Goal: Task Accomplishment & Management: Complete application form

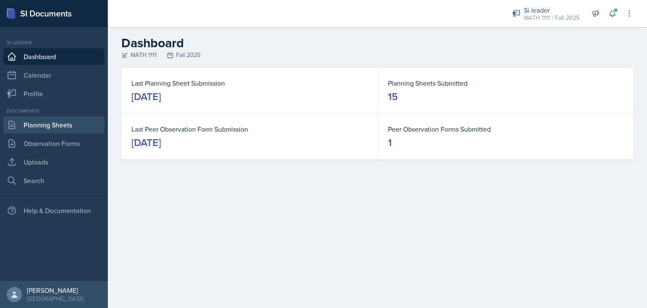
click at [37, 123] on link "Planning Sheets" at bounding box center [53, 124] width 101 height 17
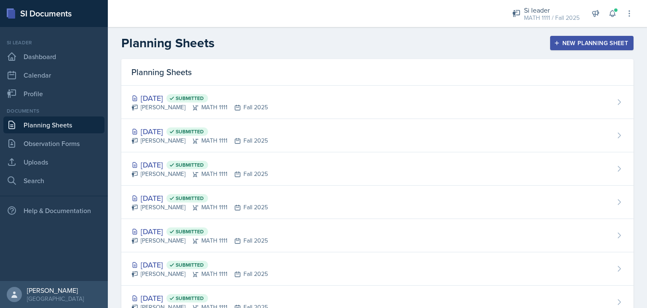
click at [573, 40] on div "New Planning Sheet" at bounding box center [592, 43] width 72 height 7
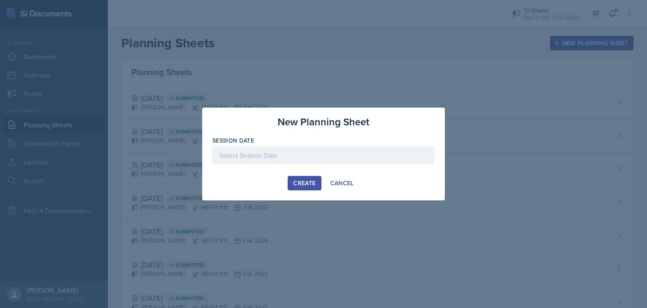
click at [300, 150] on div at bounding box center [323, 155] width 223 height 18
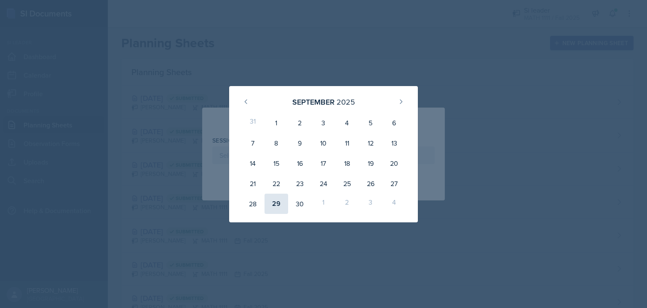
click at [273, 198] on div "29" at bounding box center [277, 203] width 24 height 20
type input "[DATE]"
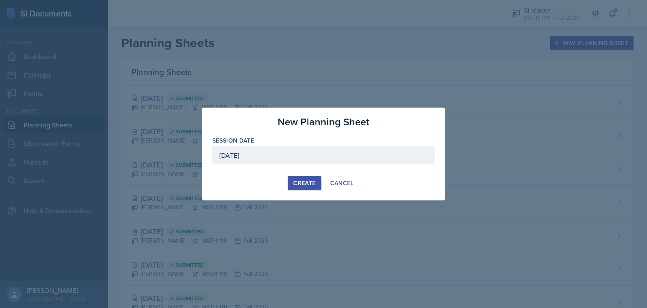
click at [314, 184] on div "Create" at bounding box center [304, 183] width 22 height 7
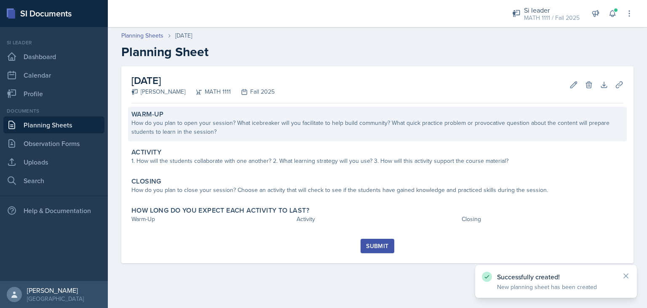
click at [235, 132] on div "How do you plan to open your session? What icebreaker will you facilitate to he…" at bounding box center [378, 127] width 492 height 18
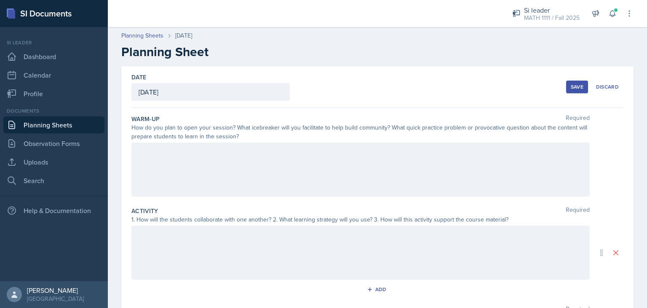
click at [197, 169] on div at bounding box center [361, 169] width 459 height 54
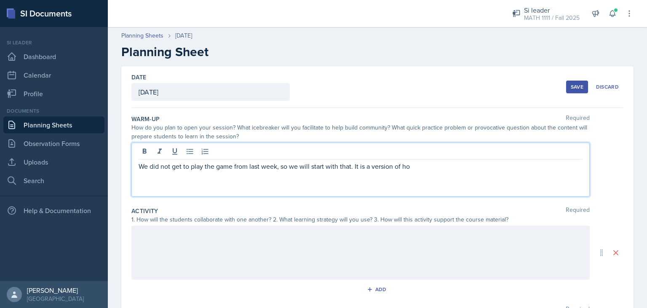
click at [216, 232] on div at bounding box center [361, 253] width 459 height 54
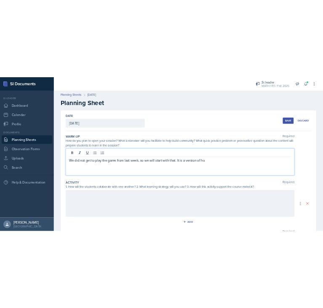
click button "Uploads"
click at [0, 0] on select "Select Upload HW1 HW2 HW3 HW4 HW5 HW6" at bounding box center [0, 0] width 0 height 0
select select "b69ff1ad-6f66-486f-ad9f-81dd4295d90a"
click at [0, 0] on select "Select Upload HW1 HW2 HW3 HW4 HW5 HW6" at bounding box center [0, 0] width 0 height 0
click at [0, 0] on button "button" at bounding box center [0, 0] width 0 height 0
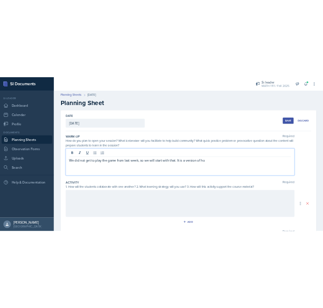
select select
click at [0, 0] on div at bounding box center [0, 0] width 0 height 0
click div "Submit"
click at [0, 0] on div "Submit" at bounding box center [0, 0] width 0 height 0
click at [0, 0] on button at bounding box center [0, 0] width 0 height 0
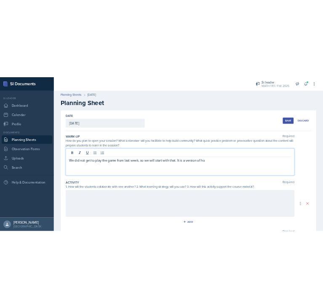
click at [0, 0] on link "Planning Sheets" at bounding box center [0, 0] width 0 height 0
click div "New Planning Sheet"
click div
click div "29"
type input "[DATE]"
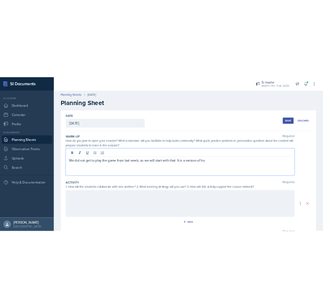
click div "Create"
click div "How do you plan to open your session? What icebreaker will you facilitate to he…"
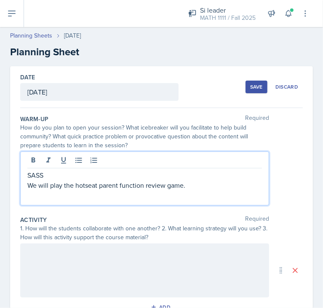
click at [59, 263] on div at bounding box center [144, 270] width 249 height 54
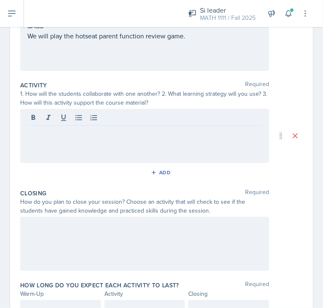
scroll to position [149, 0]
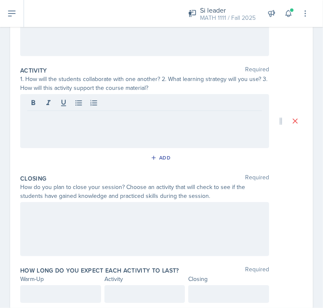
click at [59, 216] on p at bounding box center [144, 211] width 235 height 10
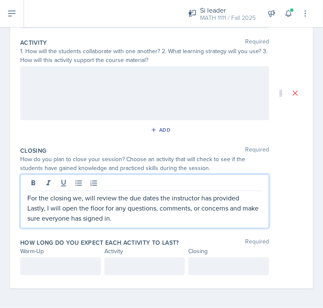
scroll to position [192, 0]
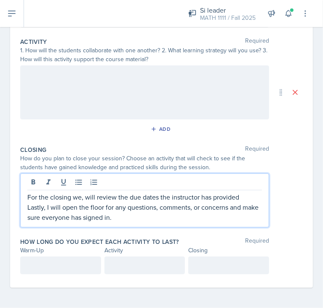
click at [64, 265] on p at bounding box center [60, 265] width 67 height 10
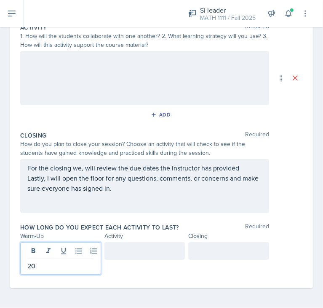
click at [137, 251] on div at bounding box center [145, 251] width 81 height 18
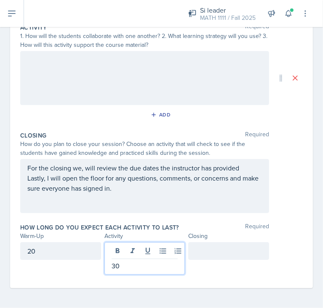
click at [214, 253] on div at bounding box center [228, 251] width 81 height 18
click at [123, 249] on div "30" at bounding box center [145, 258] width 81 height 32
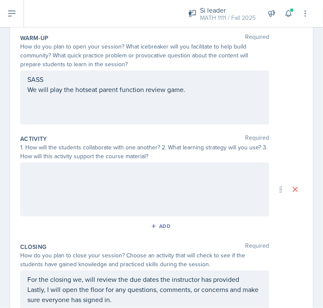
click at [85, 192] on div at bounding box center [144, 189] width 249 height 54
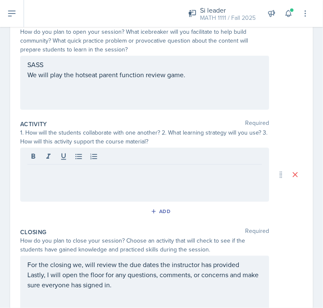
click at [128, 179] on div at bounding box center [144, 175] width 249 height 54
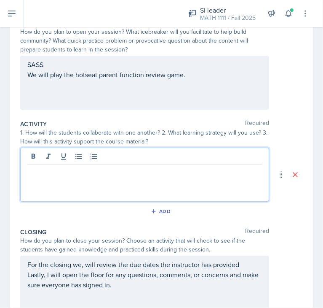
paste div
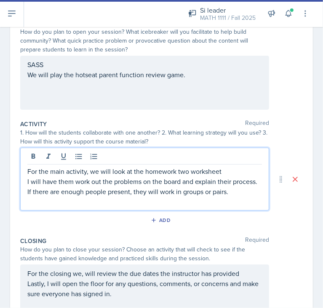
click at [179, 169] on p "For the main activity, we will look at the homework two worksheet" at bounding box center [144, 171] width 235 height 10
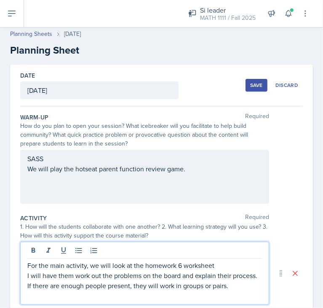
scroll to position [0, 0]
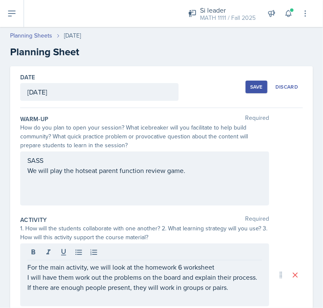
click at [248, 93] on div "Save Discard" at bounding box center [274, 86] width 57 height 19
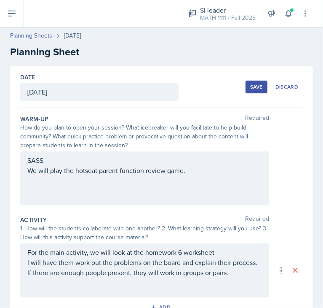
click at [250, 88] on div "Save" at bounding box center [256, 86] width 13 height 7
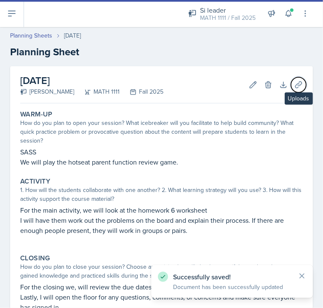
click at [295, 87] on icon at bounding box center [299, 85] width 8 height 8
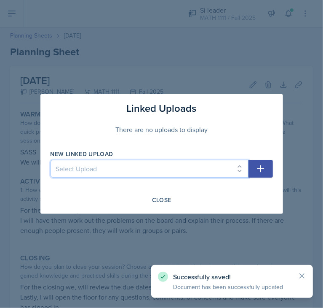
click at [198, 167] on select "Select Upload HW1 HW2 HW3 HW4 HW5 HW6" at bounding box center [150, 169] width 198 height 18
select select "b69ff1ad-6f66-486f-ad9f-81dd4295d90a"
click at [51, 160] on select "Select Upload HW1 HW2 HW3 HW4 HW5 HW6" at bounding box center [150, 169] width 198 height 18
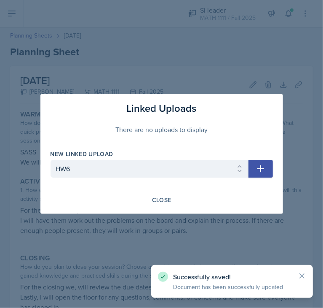
click at [260, 165] on icon "button" at bounding box center [261, 169] width 10 height 10
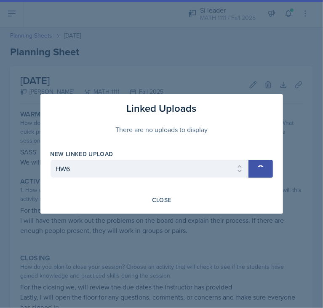
select select
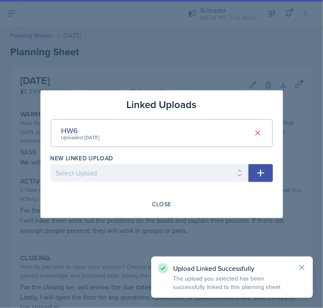
click at [241, 233] on div at bounding box center [161, 154] width 323 height 308
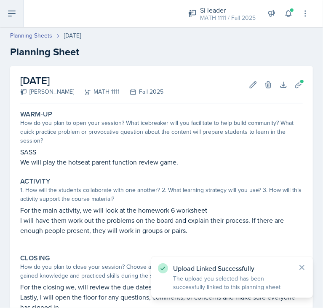
click at [8, 18] on icon at bounding box center [12, 13] width 10 height 10
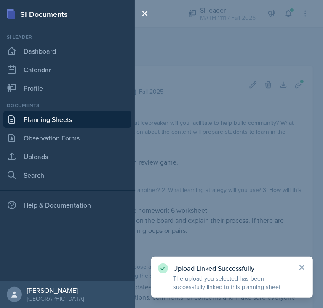
click at [64, 113] on link "Planning Sheets" at bounding box center [67, 119] width 128 height 17
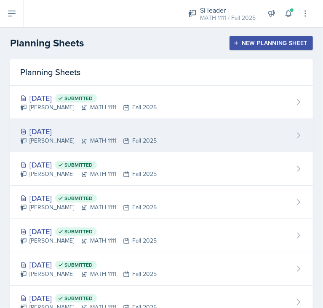
click at [240, 128] on div "[DATE] [PERSON_NAME] MATH 1111 Fall 2025" at bounding box center [161, 135] width 303 height 33
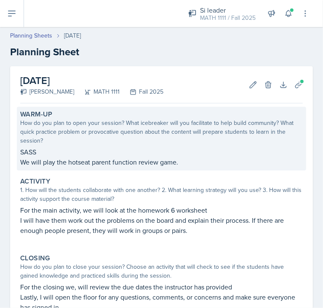
scroll to position [101, 0]
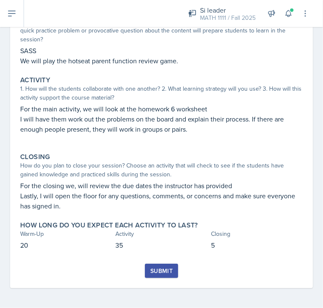
click at [160, 271] on div "Submit" at bounding box center [161, 270] width 22 height 7
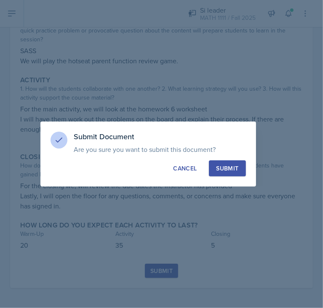
click at [233, 169] on div "Submit" at bounding box center [227, 168] width 22 height 8
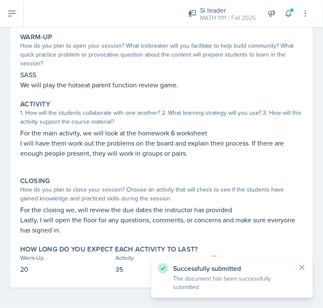
scroll to position [0, 0]
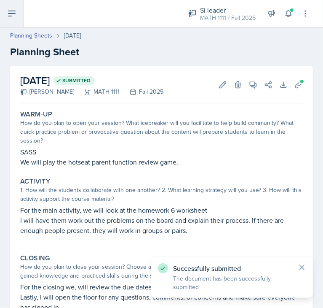
click at [12, 24] on button at bounding box center [12, 13] width 24 height 27
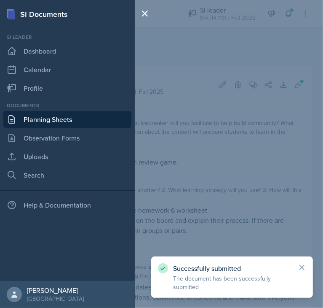
click at [41, 123] on link "Planning Sheets" at bounding box center [67, 119] width 128 height 17
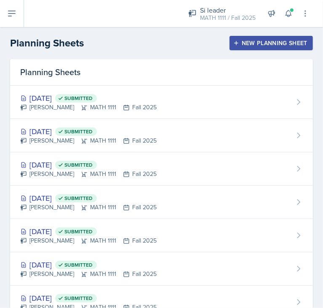
click at [271, 45] on div "New Planning Sheet" at bounding box center [271, 43] width 72 height 7
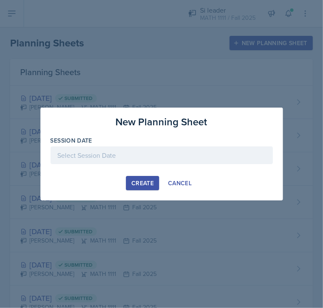
click at [96, 162] on div at bounding box center [162, 155] width 223 height 18
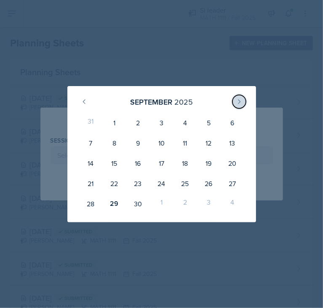
click at [238, 97] on button at bounding box center [239, 101] width 13 height 13
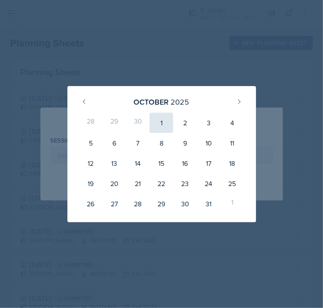
click at [167, 117] on div "1" at bounding box center [162, 123] width 24 height 20
type input "[DATE]"
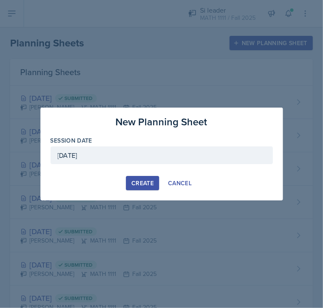
click at [136, 185] on div "Create" at bounding box center [143, 183] width 22 height 7
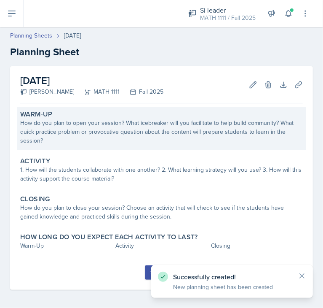
click at [102, 136] on div "How do you plan to open your session? What icebreaker will you facilitate to he…" at bounding box center [161, 131] width 283 height 27
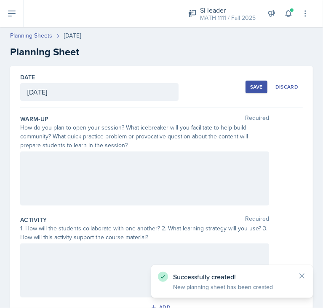
click at [45, 171] on div at bounding box center [144, 178] width 249 height 54
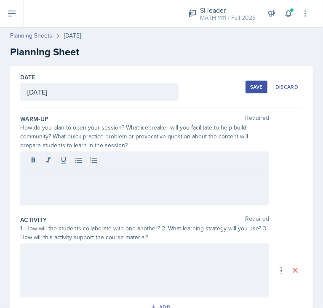
click at [81, 189] on div at bounding box center [144, 178] width 249 height 54
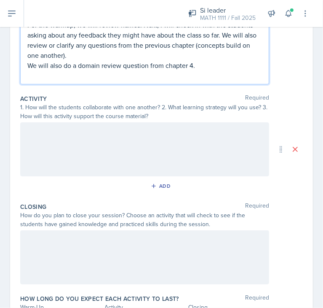
click at [81, 129] on p at bounding box center [144, 131] width 235 height 10
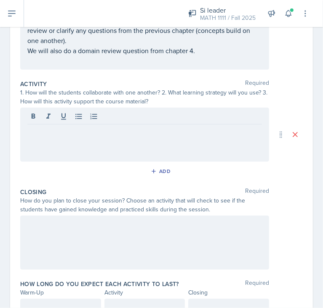
click at [67, 125] on div at bounding box center [144, 134] width 249 height 54
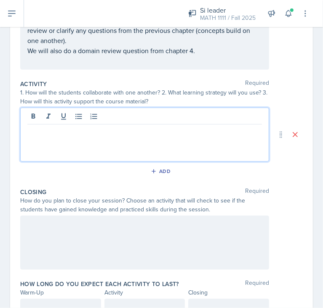
paste div
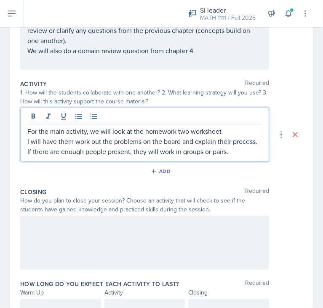
click at [189, 131] on p "For the main activity, we will look at the homework two worksheet" at bounding box center [144, 131] width 235 height 10
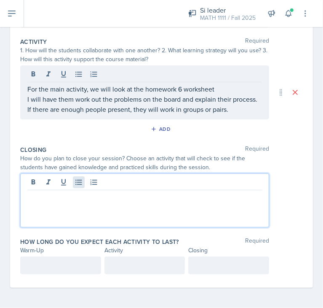
click at [72, 185] on div at bounding box center [144, 200] width 249 height 54
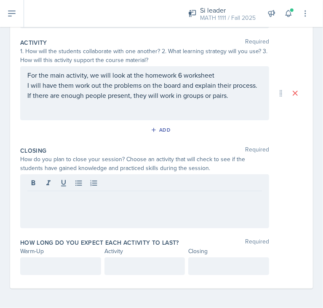
click at [74, 202] on div at bounding box center [144, 201] width 249 height 54
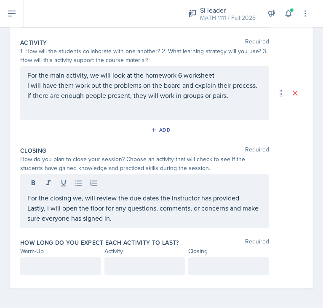
click at [48, 258] on div at bounding box center [60, 266] width 81 height 18
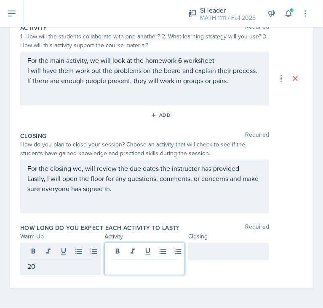
click at [141, 254] on div at bounding box center [145, 258] width 81 height 32
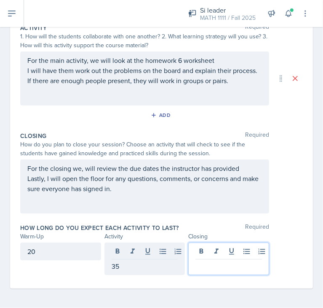
click at [202, 253] on div at bounding box center [228, 258] width 81 height 32
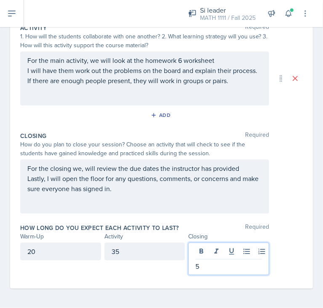
scroll to position [0, 0]
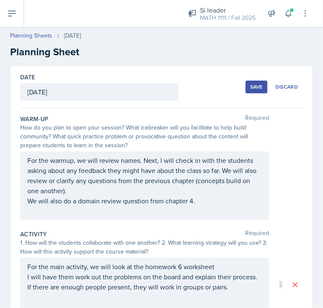
click at [255, 86] on div "Save" at bounding box center [256, 86] width 13 height 7
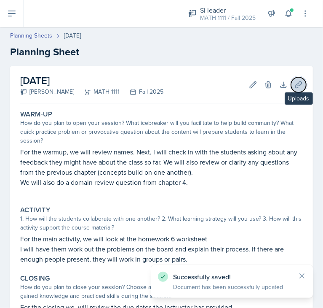
click at [297, 81] on button "Uploads" at bounding box center [298, 84] width 15 height 15
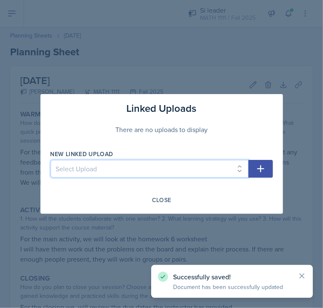
click at [217, 175] on select "Select Upload HW1 HW2 HW3 HW4 HW5 HW6" at bounding box center [150, 169] width 198 height 18
select select "b69ff1ad-6f66-486f-ad9f-81dd4295d90a"
click at [51, 160] on select "Select Upload HW1 HW2 HW3 HW4 HW5 HW6" at bounding box center [150, 169] width 198 height 18
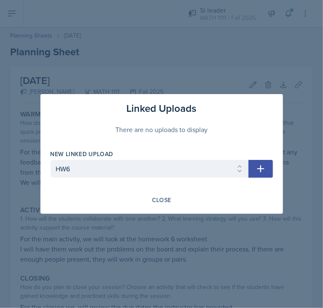
click at [263, 164] on icon "button" at bounding box center [261, 169] width 10 height 10
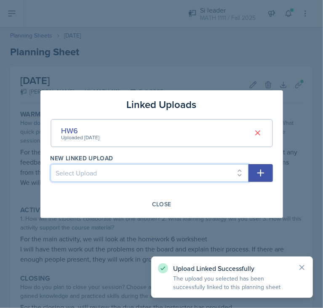
click at [239, 176] on select "Select Upload HW1 HW2 HW3 HW4 HW5" at bounding box center [150, 173] width 198 height 18
select select "caf7242d-53e1-4cc3-9917-c6c96c10449a"
click at [51, 164] on select "Select Upload HW1 HW2 HW3 HW4 HW5" at bounding box center [150, 173] width 198 height 18
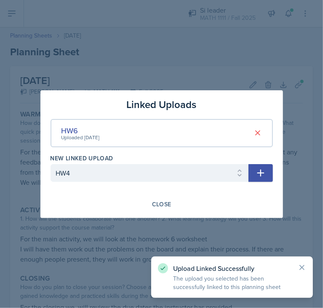
click at [255, 170] on button "button" at bounding box center [261, 173] width 24 height 18
select select
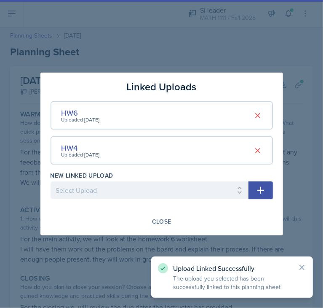
click at [196, 11] on div at bounding box center [161, 154] width 323 height 308
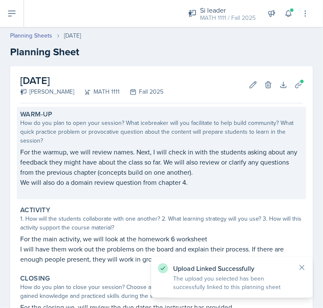
scroll to position [121, 0]
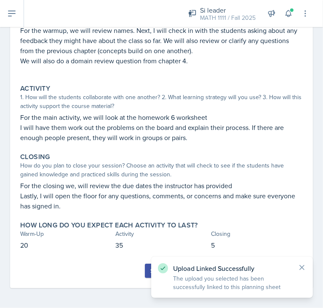
click at [150, 267] on div "Submit" at bounding box center [161, 270] width 22 height 7
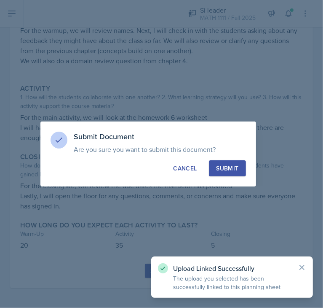
click at [235, 165] on div "Submit" at bounding box center [227, 168] width 22 height 8
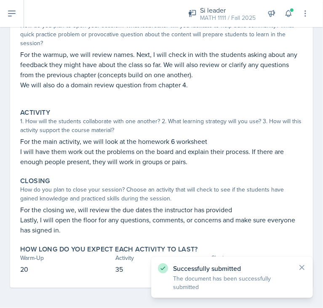
scroll to position [0, 0]
